Goal: Information Seeking & Learning: Learn about a topic

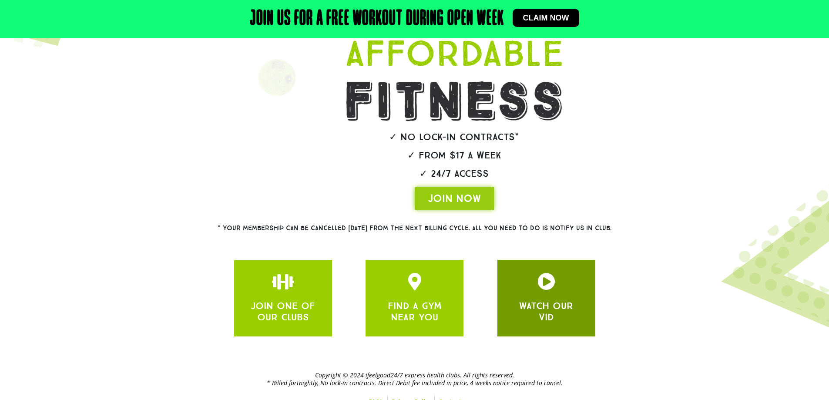
scroll to position [139, 0]
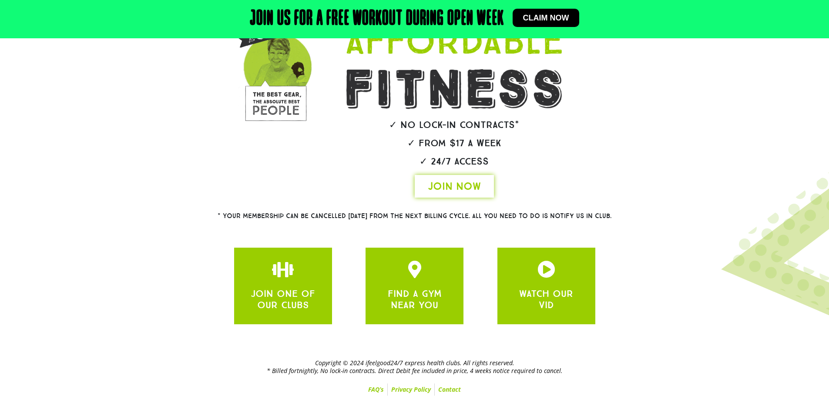
click at [466, 188] on span "JOIN NOW" at bounding box center [454, 186] width 53 height 14
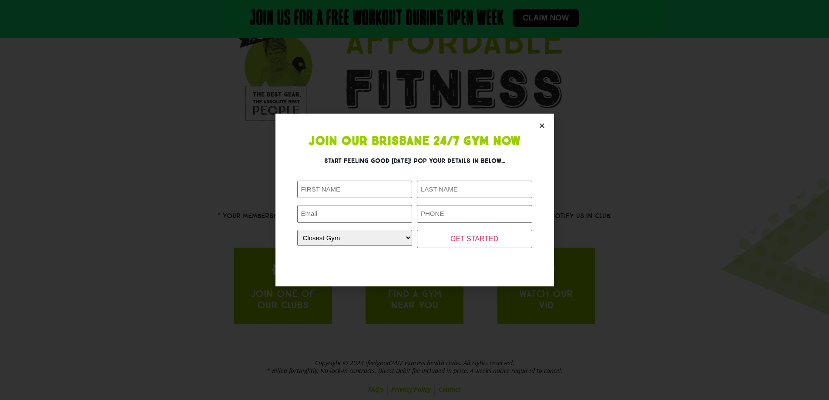
click at [552, 128] on section "Join Our Brisbane 24/7 Gym Now Start feeling good [DATE]! Pop your details in b…" at bounding box center [415, 200] width 279 height 172
click at [540, 124] on icon "Close" at bounding box center [542, 125] width 7 height 7
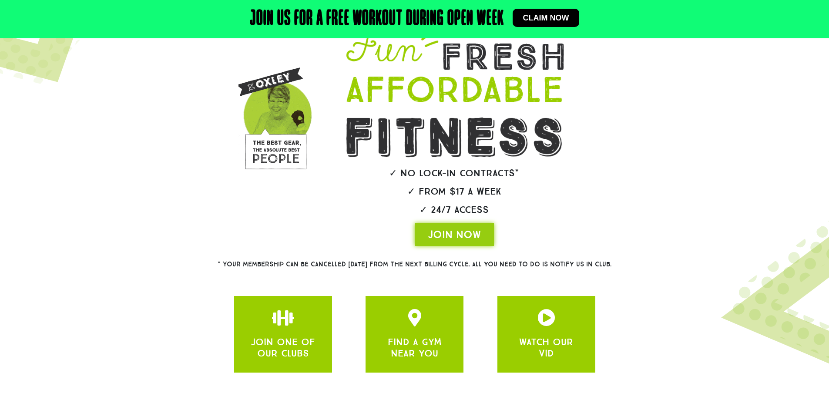
scroll to position [0, 0]
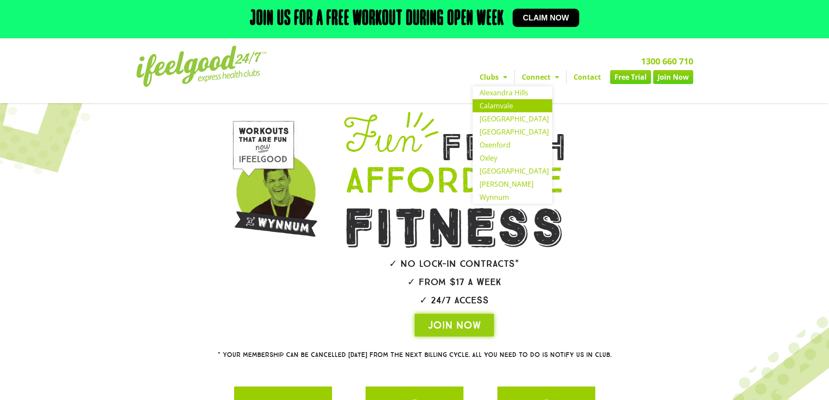
click at [500, 103] on link "Calamvale" at bounding box center [513, 105] width 80 height 13
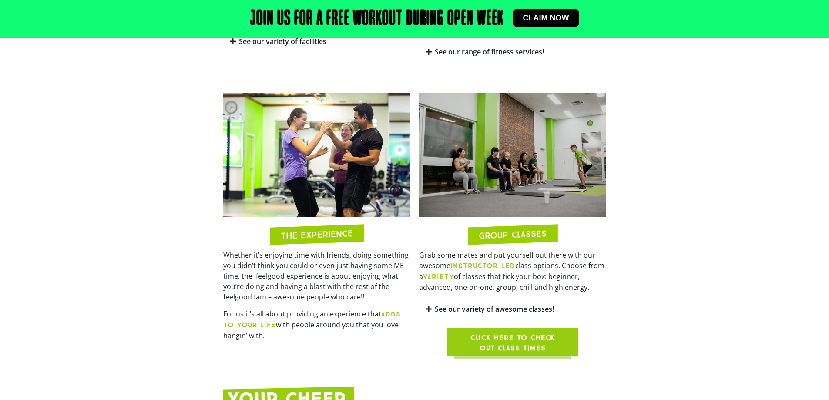
scroll to position [662, 0]
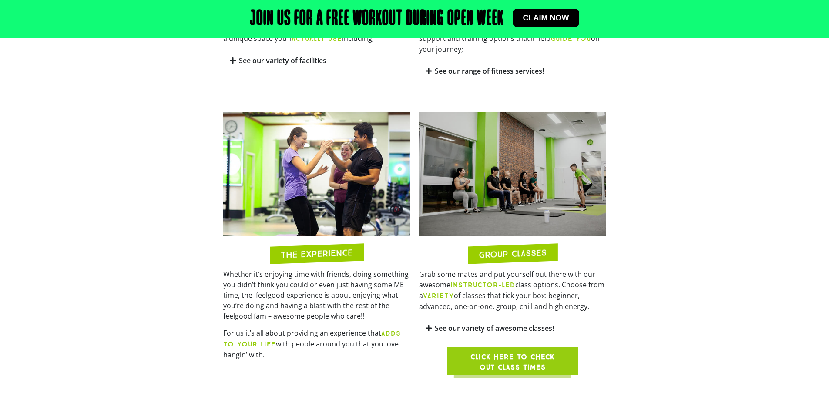
click at [78, 280] on section "THE EXPERIENCE Whether it’s enjoying time with friends, doing something you did…" at bounding box center [414, 244] width 829 height 272
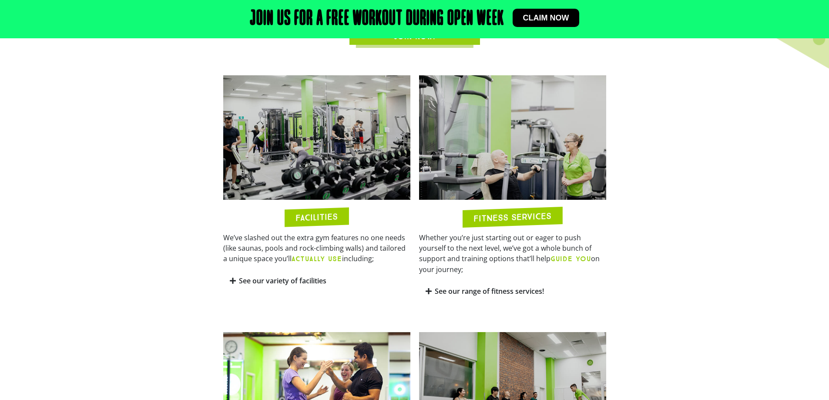
scroll to position [400, 0]
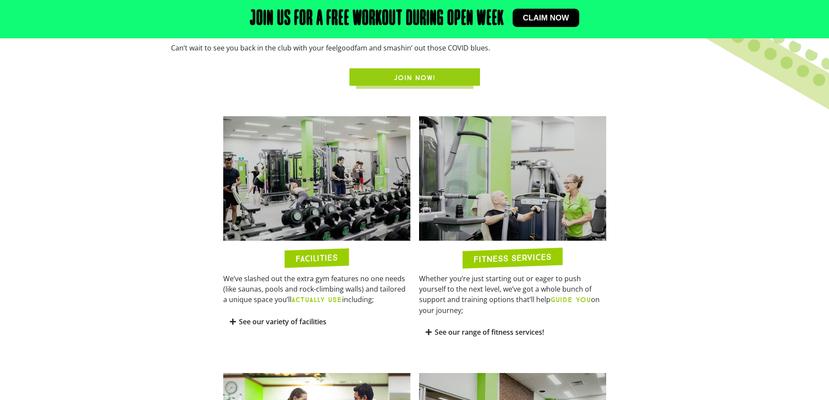
click at [274, 319] on link "See our variety of facilities" at bounding box center [282, 322] width 87 height 10
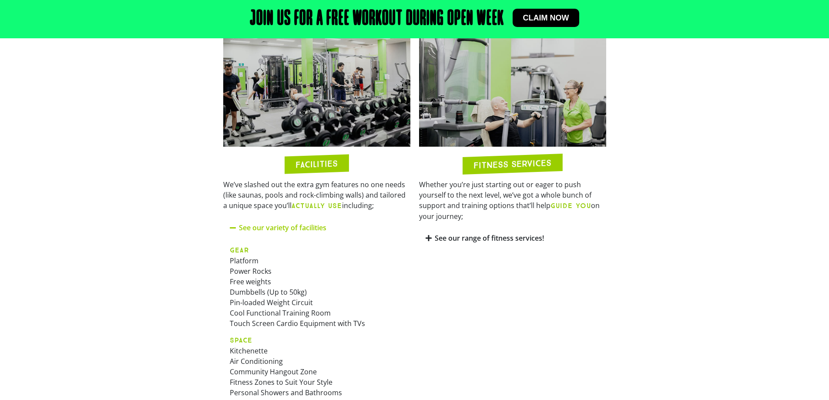
scroll to position [488, 0]
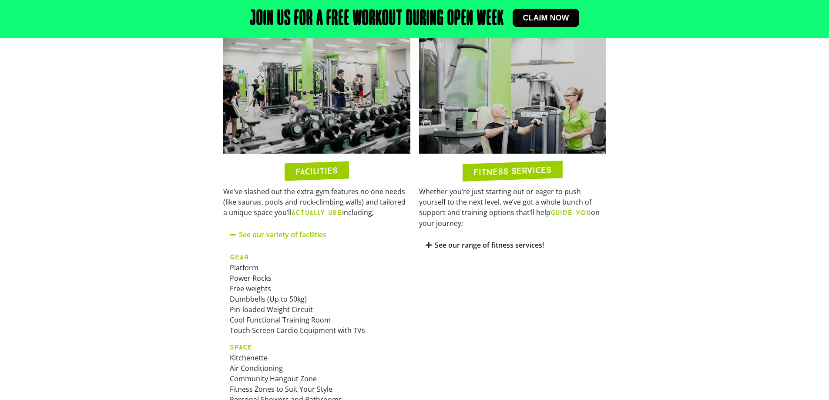
click at [487, 240] on link "See our range of fitness services!" at bounding box center [489, 245] width 109 height 10
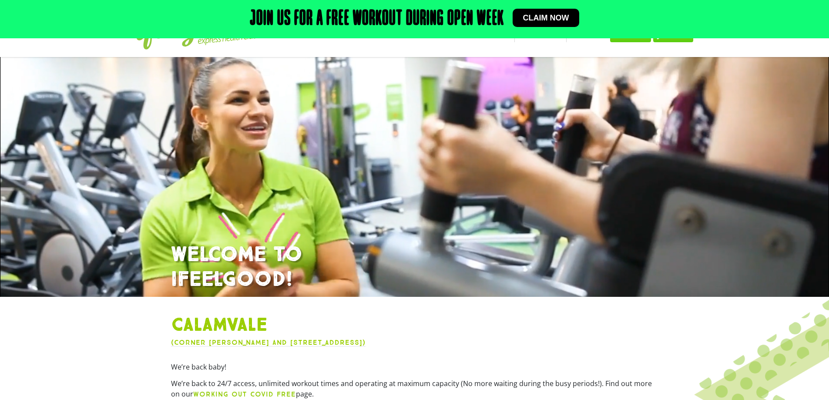
scroll to position [0, 0]
